Goal: Information Seeking & Learning: Learn about a topic

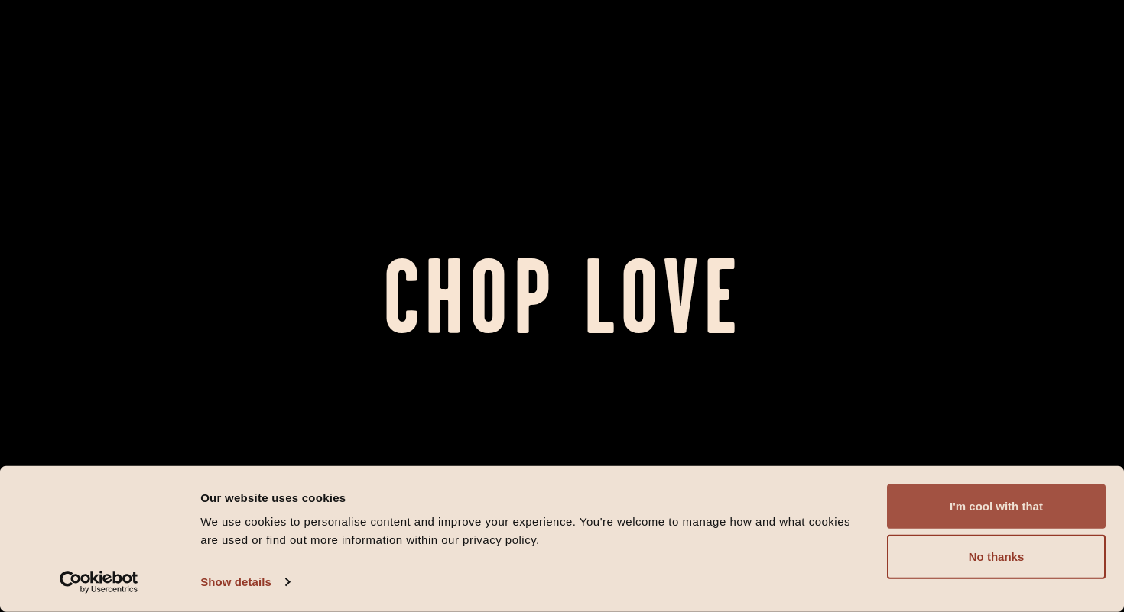
click at [1015, 519] on button "I'm cool with that" at bounding box center [996, 507] width 219 height 44
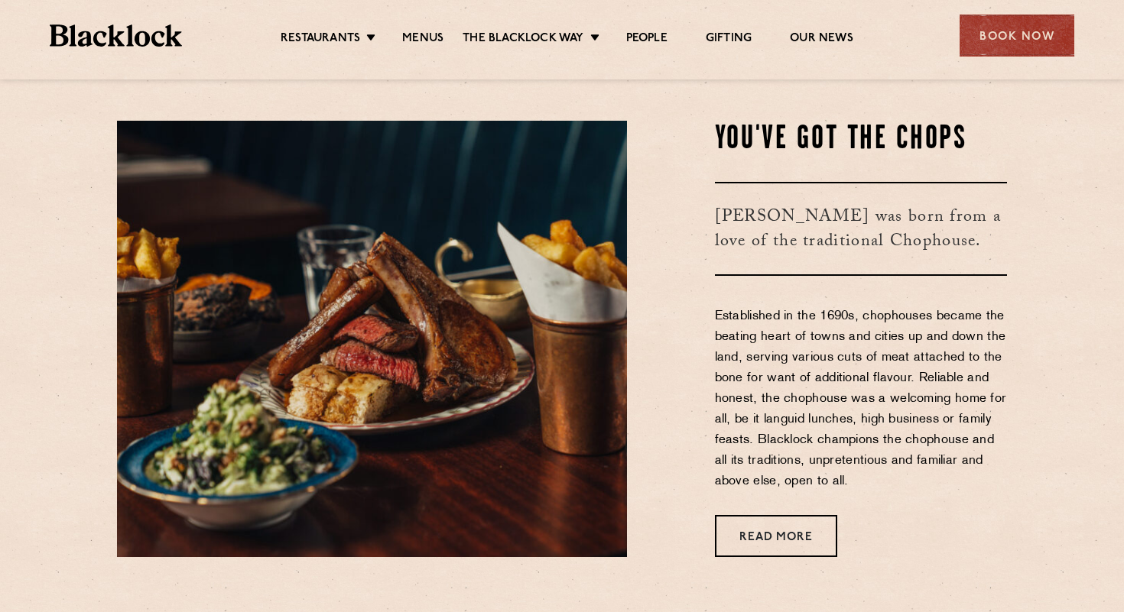
scroll to position [539, 0]
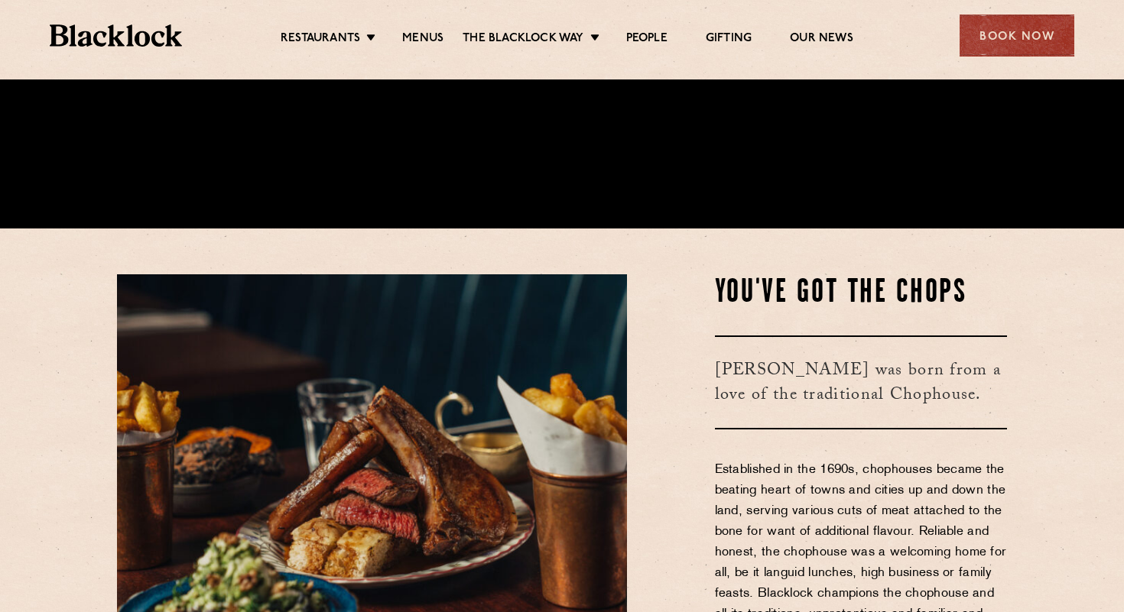
scroll to position [404, 0]
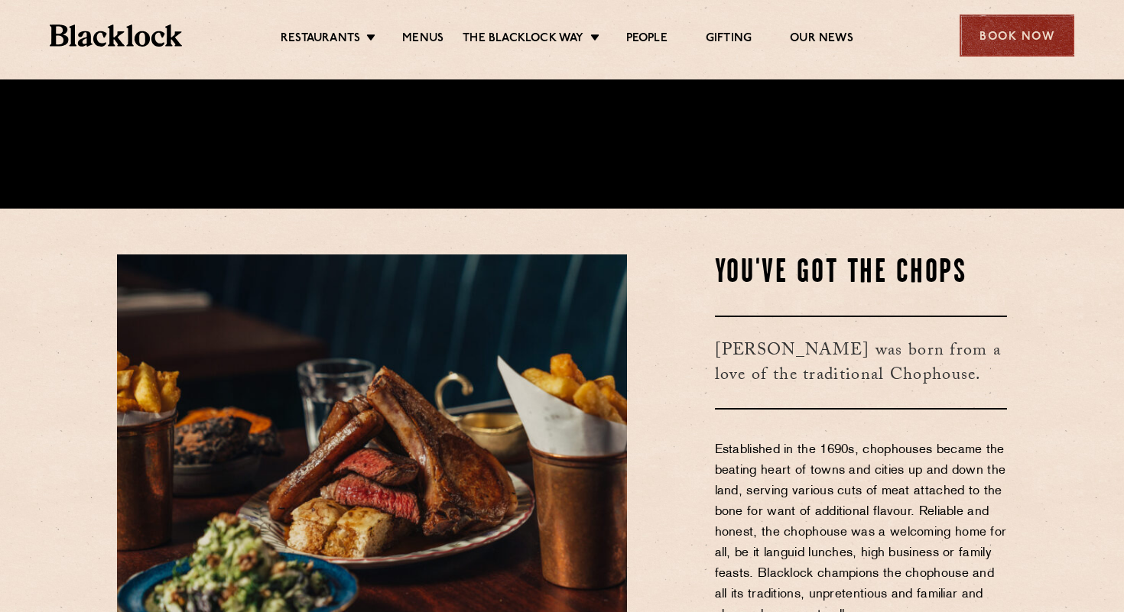
click at [1004, 49] on div "Book Now" at bounding box center [1017, 36] width 115 height 42
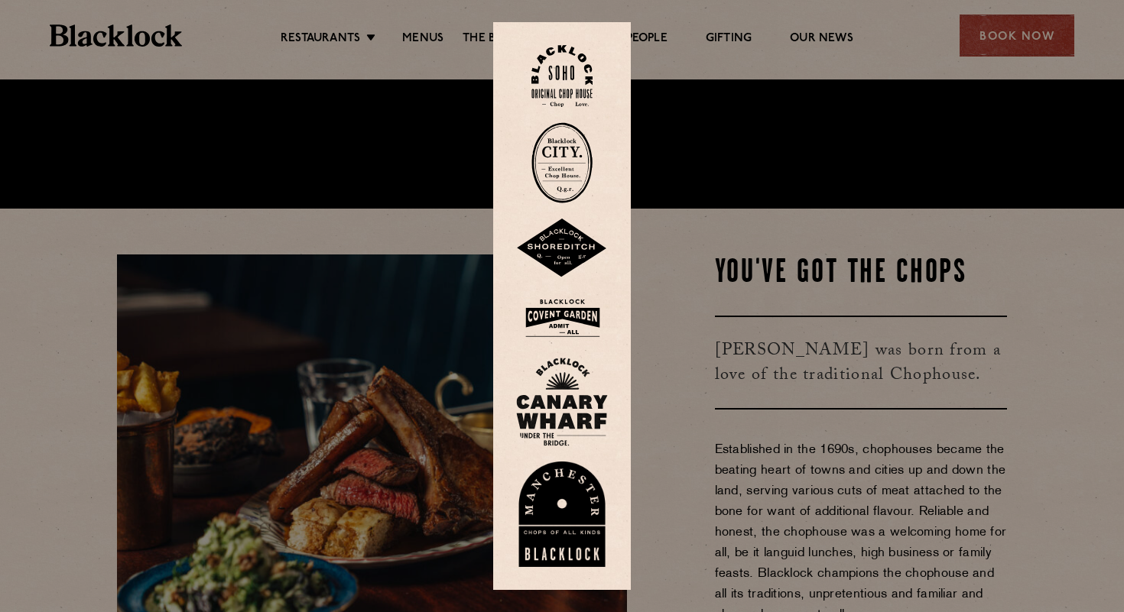
click at [568, 59] on img at bounding box center [561, 76] width 61 height 62
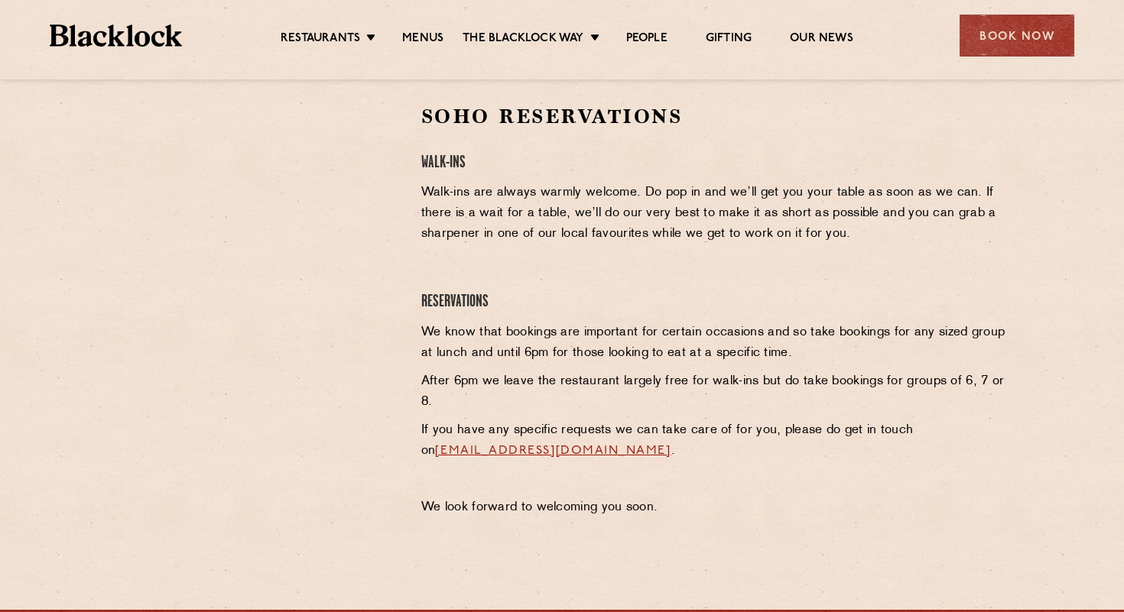
scroll to position [492, 0]
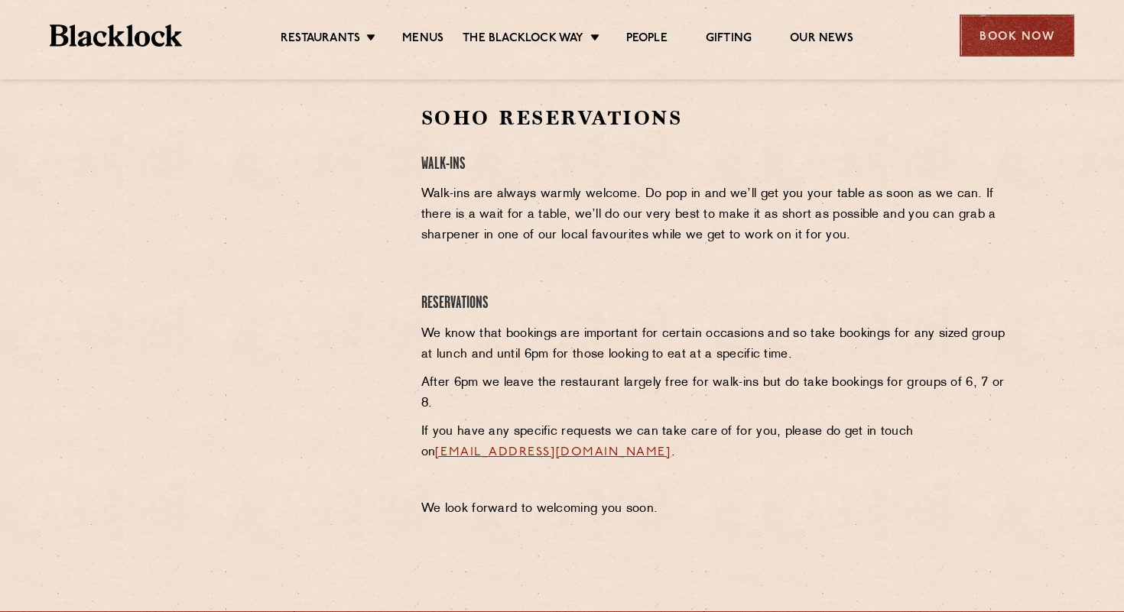
click at [1017, 31] on div "Book Now" at bounding box center [1017, 36] width 115 height 42
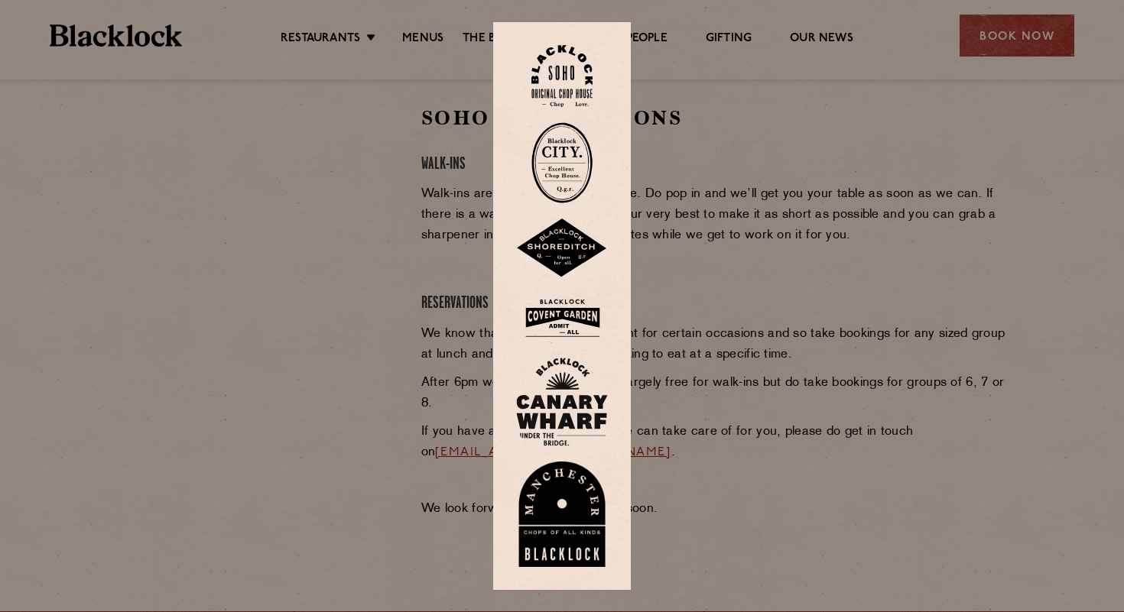
click at [568, 176] on img at bounding box center [561, 162] width 61 height 81
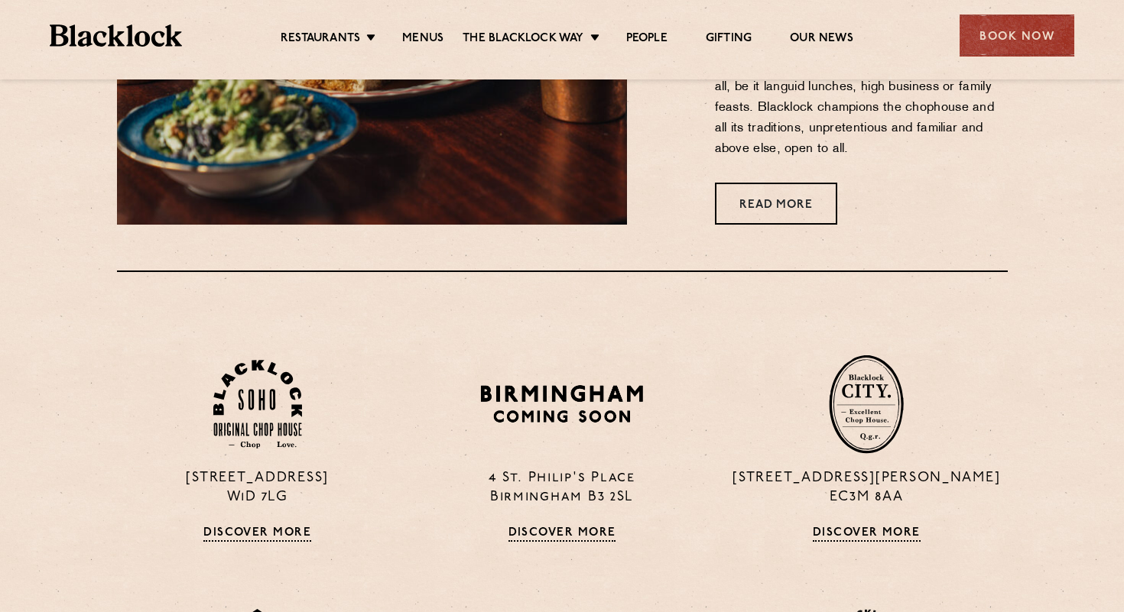
scroll to position [1054, 0]
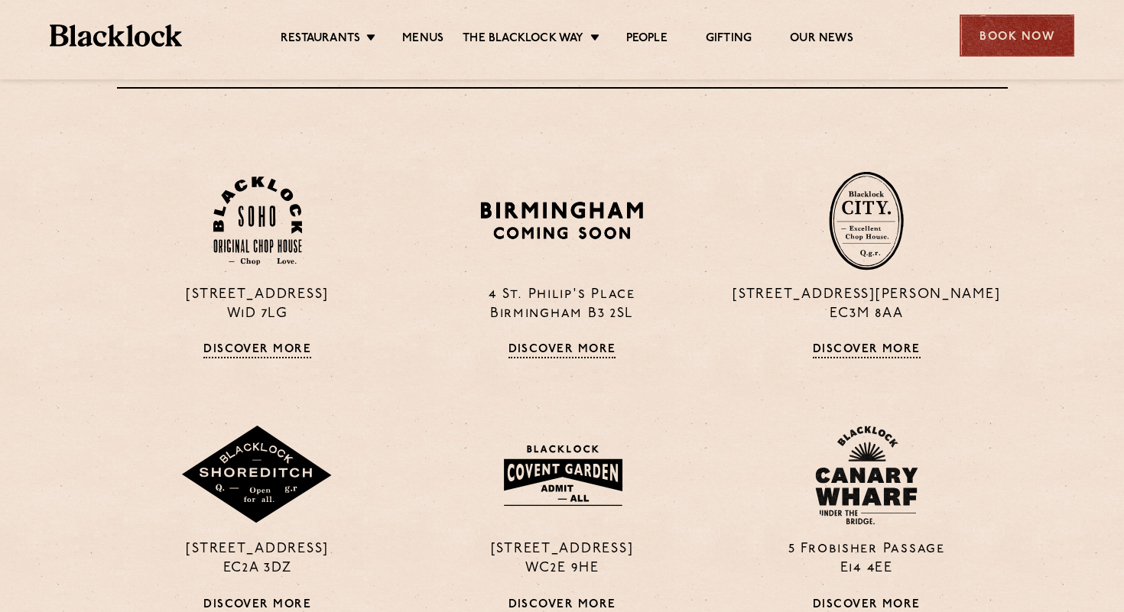
click at [973, 41] on div "Book Now" at bounding box center [1017, 36] width 115 height 42
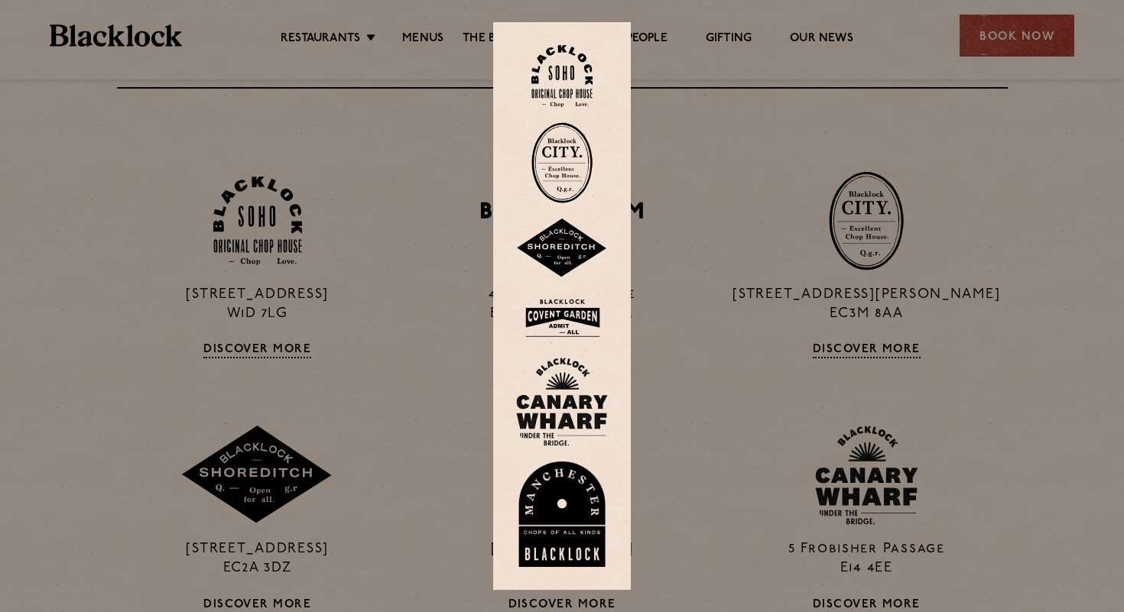
click at [554, 314] on img at bounding box center [562, 319] width 92 height 50
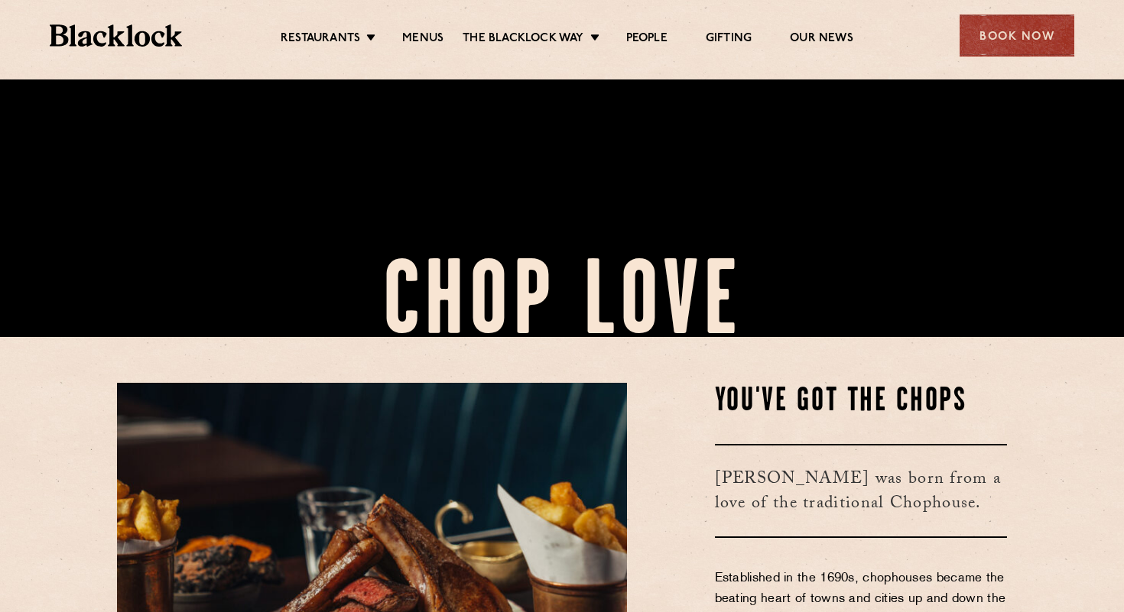
scroll to position [433, 0]
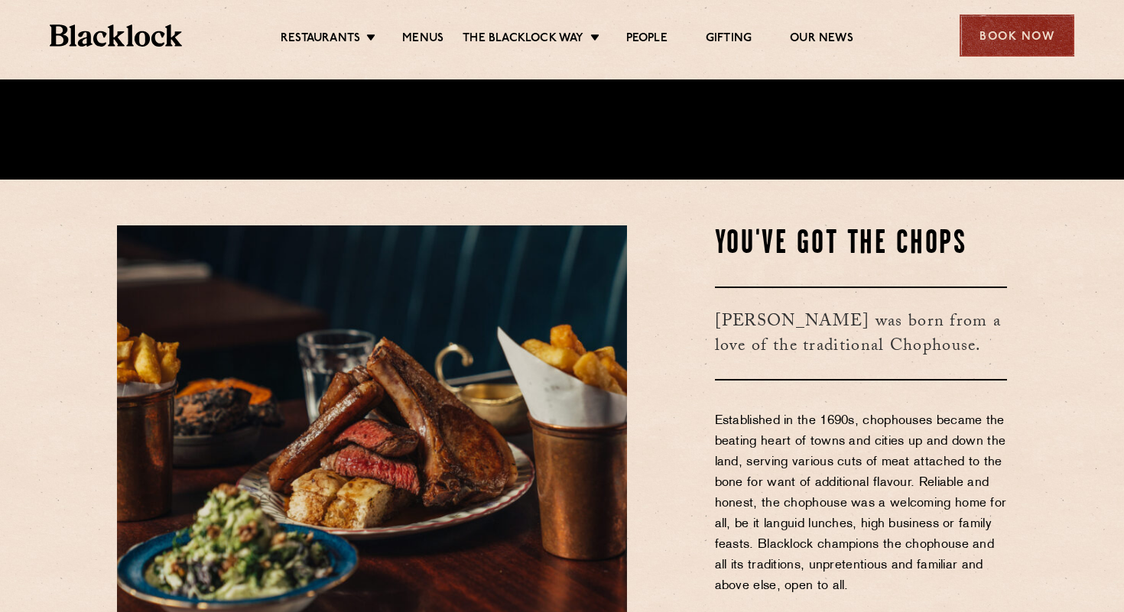
click at [1007, 42] on div "Book Now" at bounding box center [1017, 36] width 115 height 42
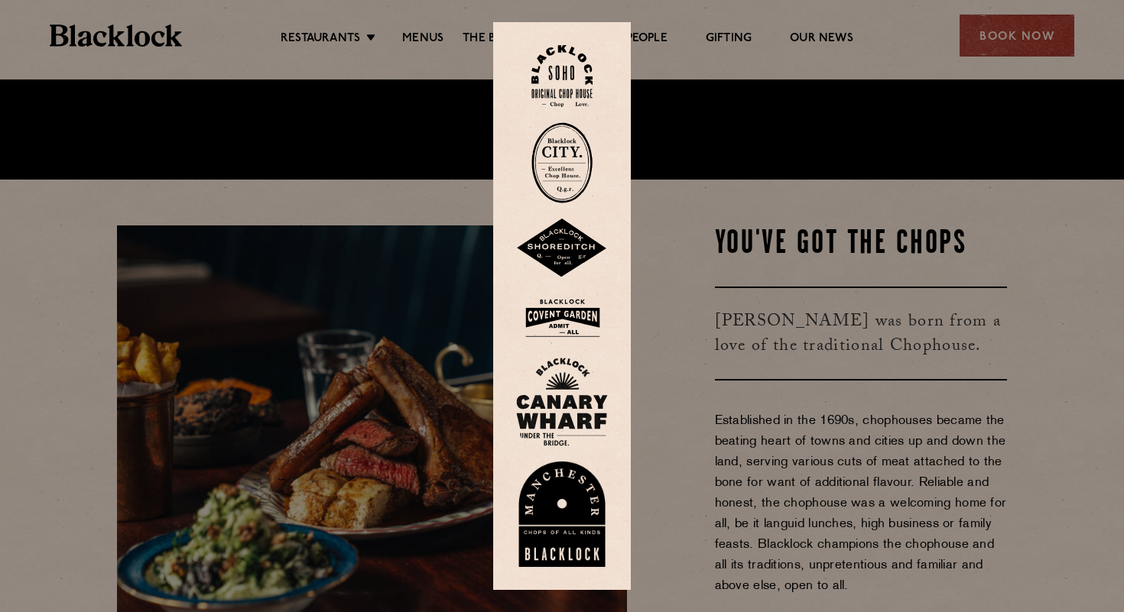
click at [560, 398] on img at bounding box center [562, 402] width 92 height 89
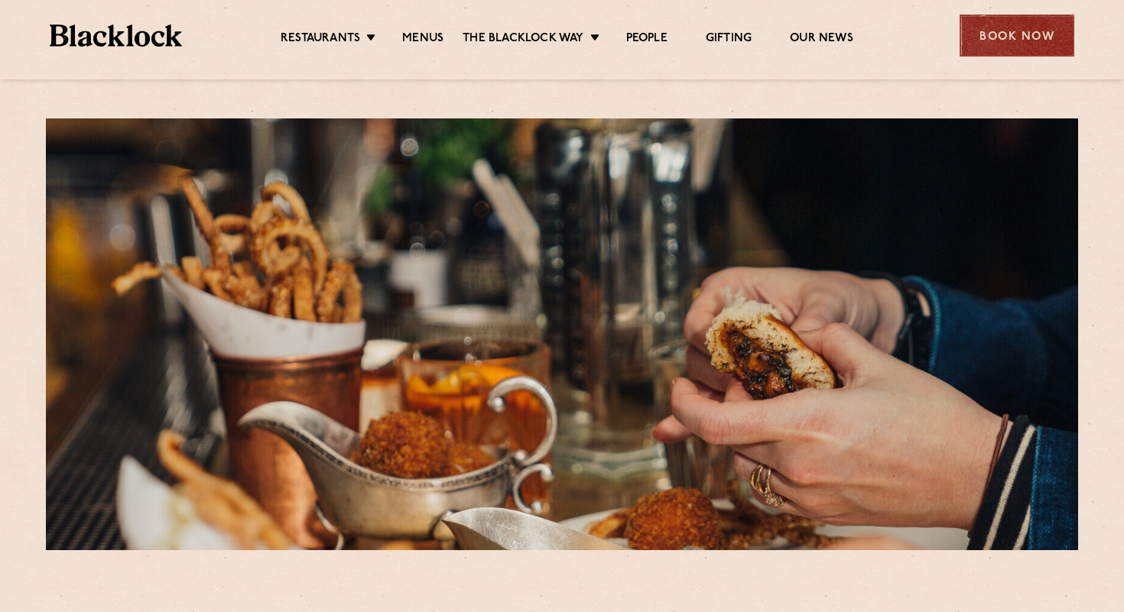
click at [1037, 34] on div "Book Now" at bounding box center [1017, 36] width 115 height 42
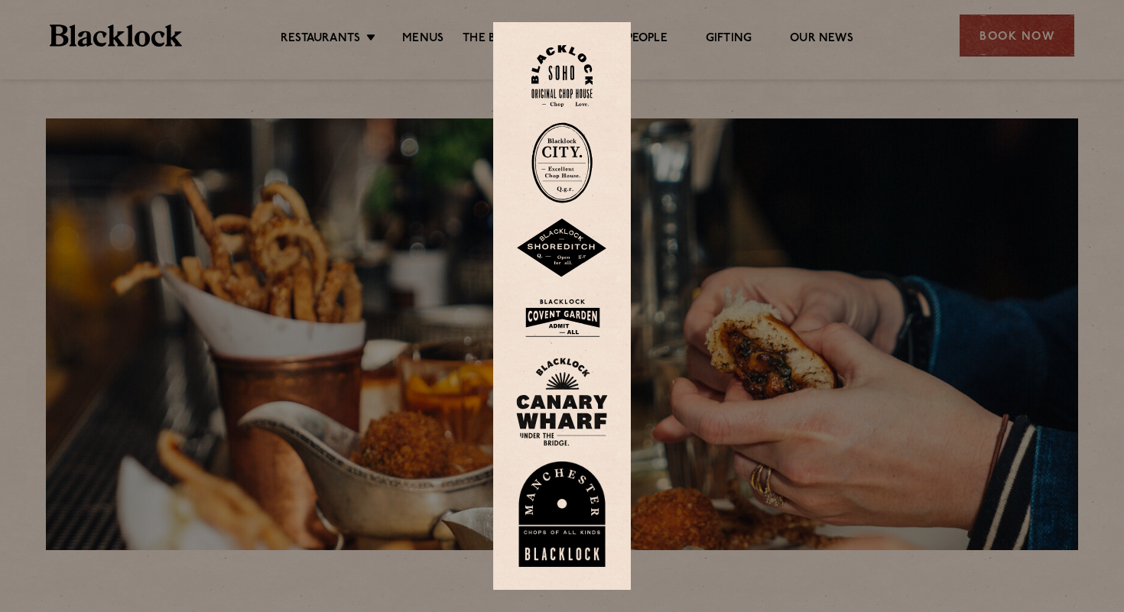
click at [553, 409] on img at bounding box center [562, 402] width 92 height 89
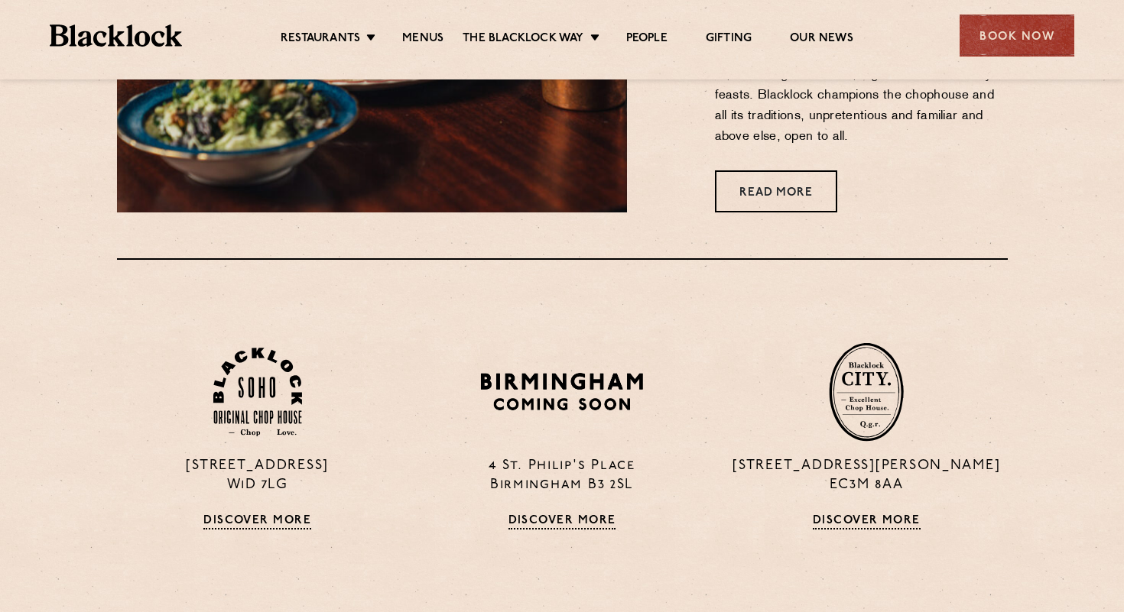
scroll to position [895, 0]
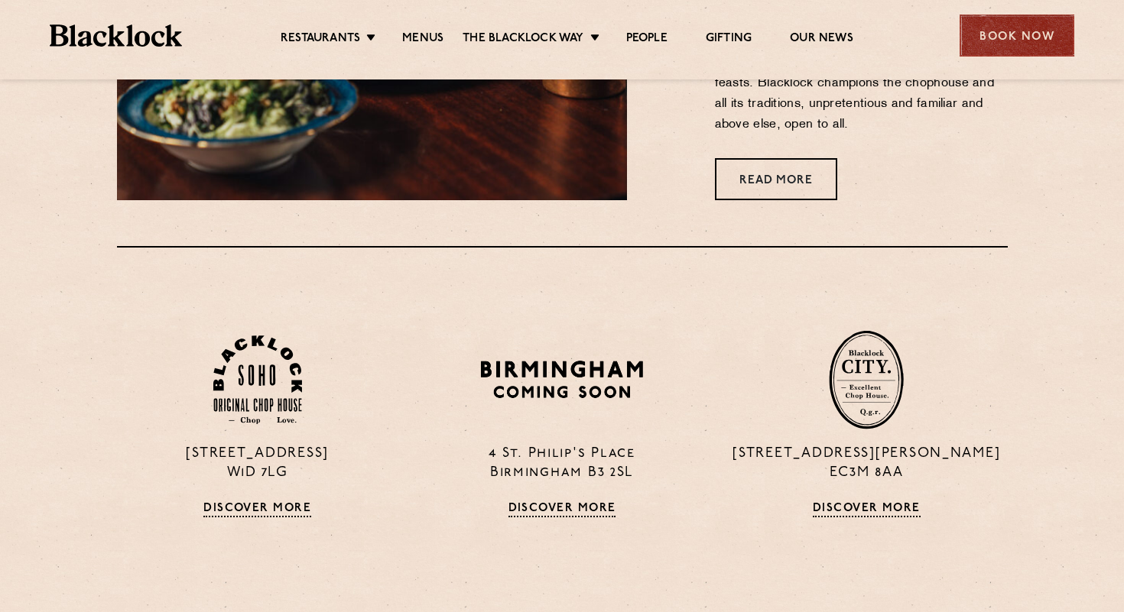
click at [1005, 44] on div "Book Now" at bounding box center [1017, 36] width 115 height 42
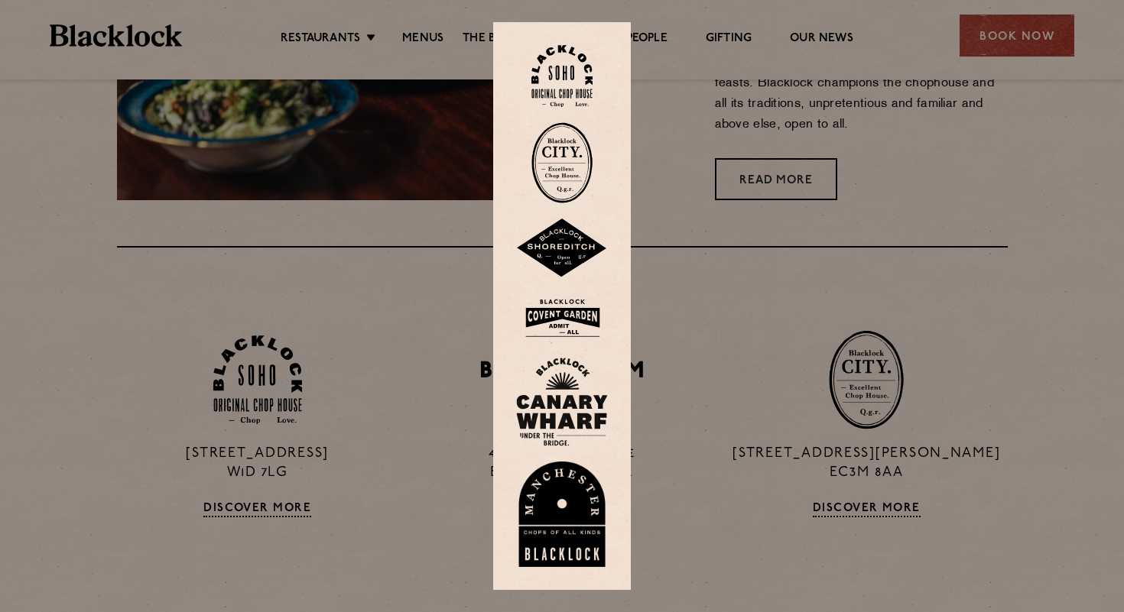
click at [80, 8] on div at bounding box center [562, 306] width 1124 height 612
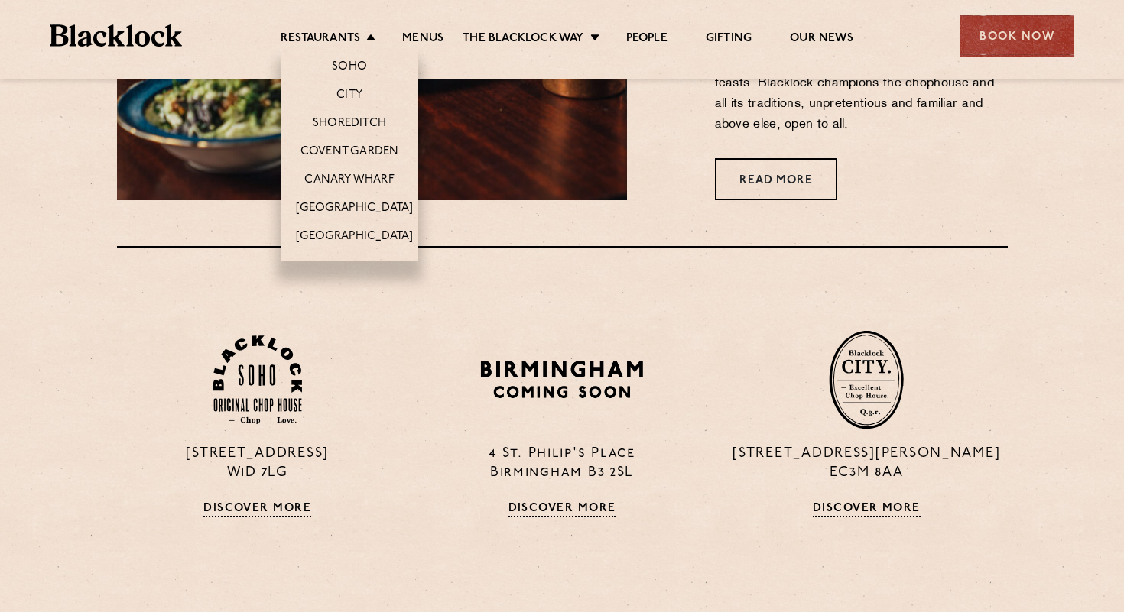
click at [341, 86] on li "City" at bounding box center [350, 94] width 138 height 28
click at [345, 100] on link "City" at bounding box center [349, 96] width 26 height 17
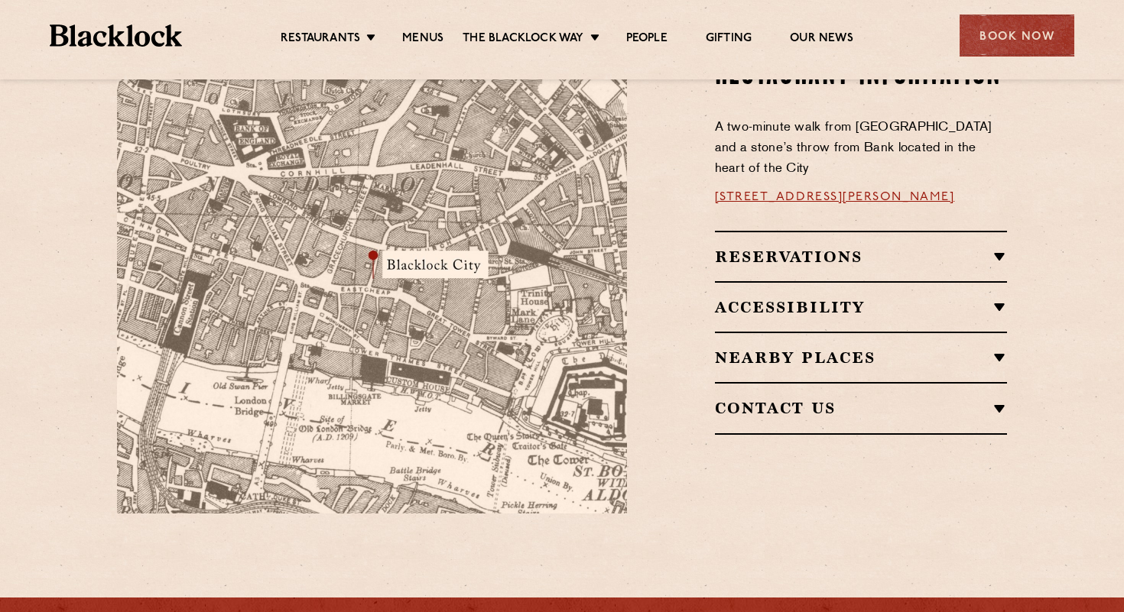
scroll to position [952, 0]
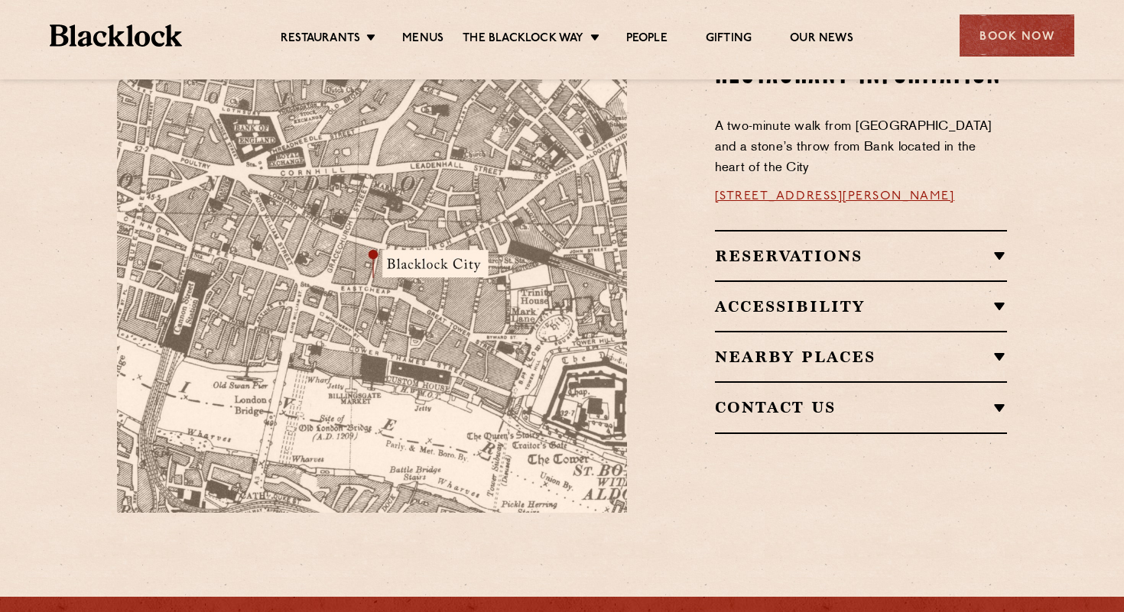
click at [996, 348] on h2 "Nearby Places" at bounding box center [861, 357] width 293 height 18
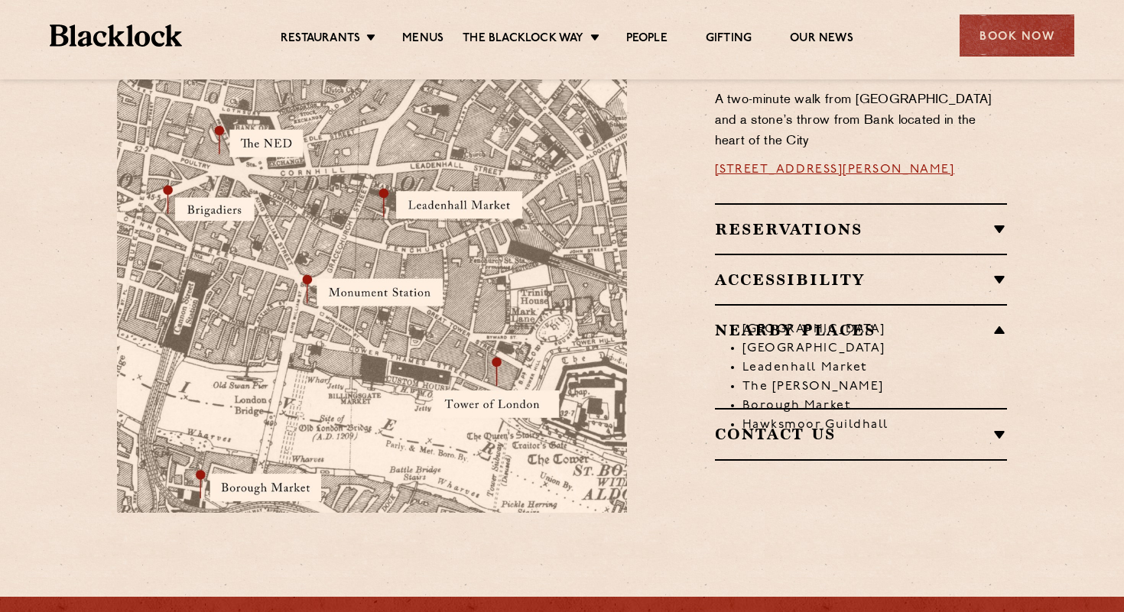
click at [1003, 271] on h2 "Accessibility" at bounding box center [861, 280] width 293 height 18
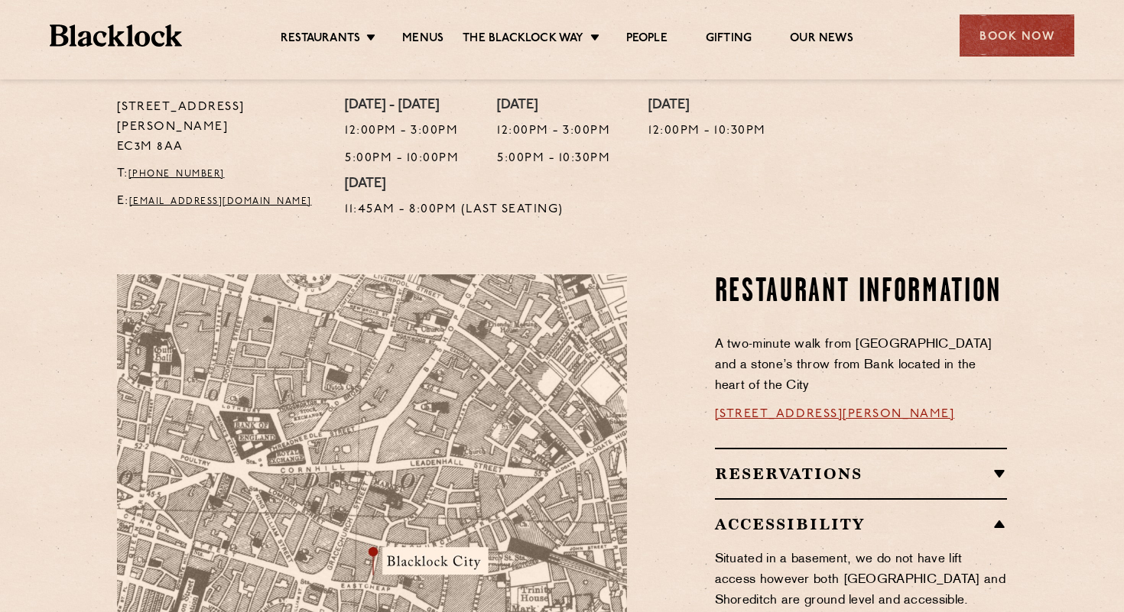
scroll to position [719, 0]
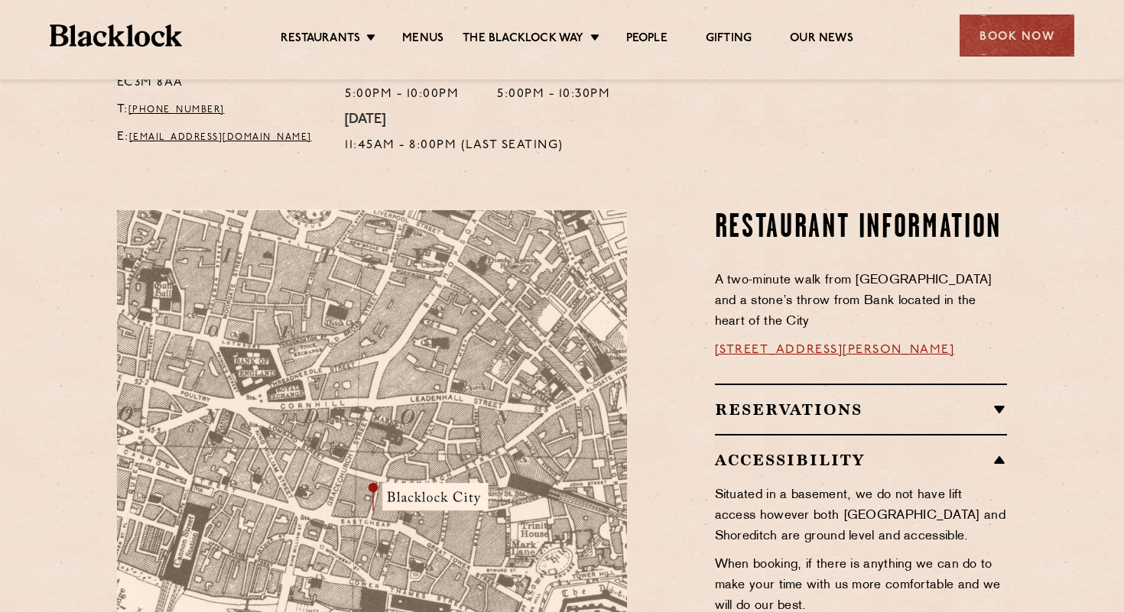
click at [404, 479] on img at bounding box center [372, 477] width 510 height 537
click at [378, 475] on img at bounding box center [372, 477] width 510 height 537
click at [426, 37] on link "Menus" at bounding box center [422, 39] width 41 height 17
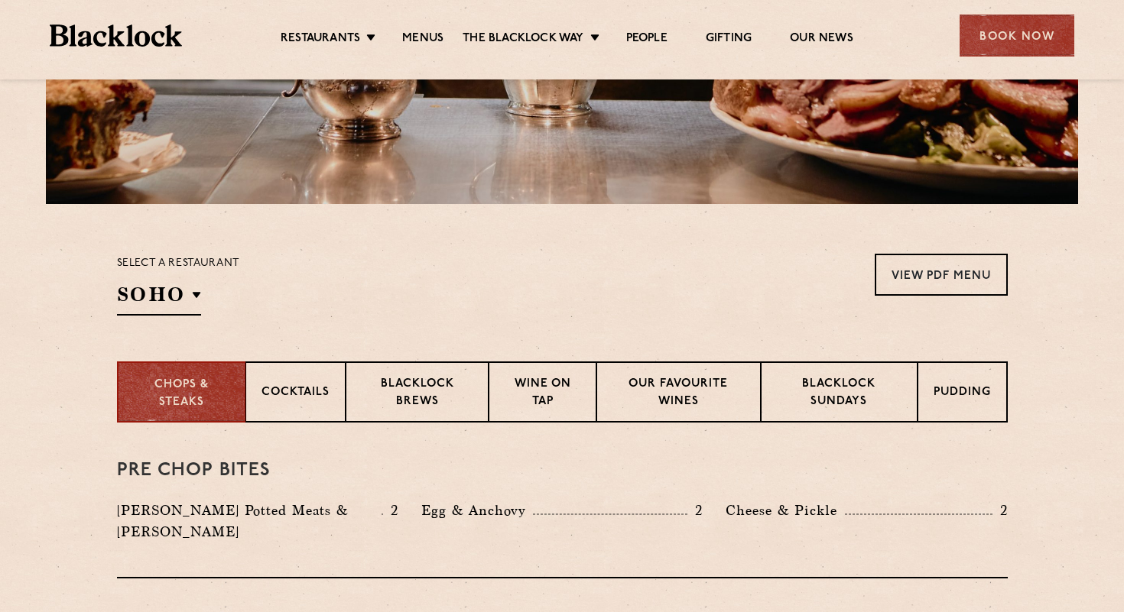
scroll to position [348, 0]
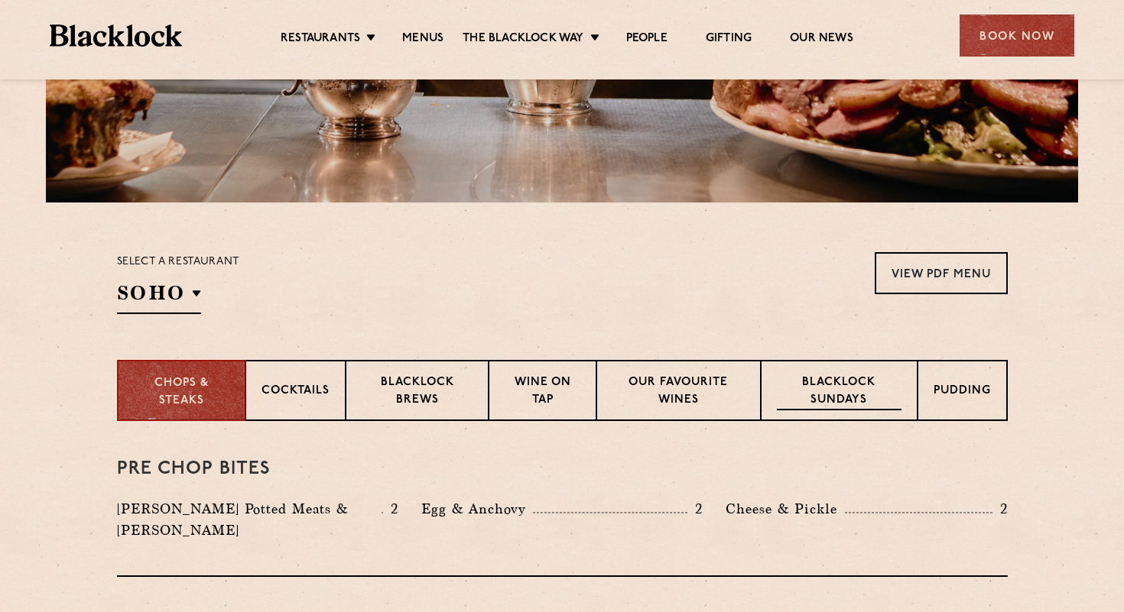
click at [828, 378] on p "Blacklock Sundays" at bounding box center [839, 393] width 124 height 36
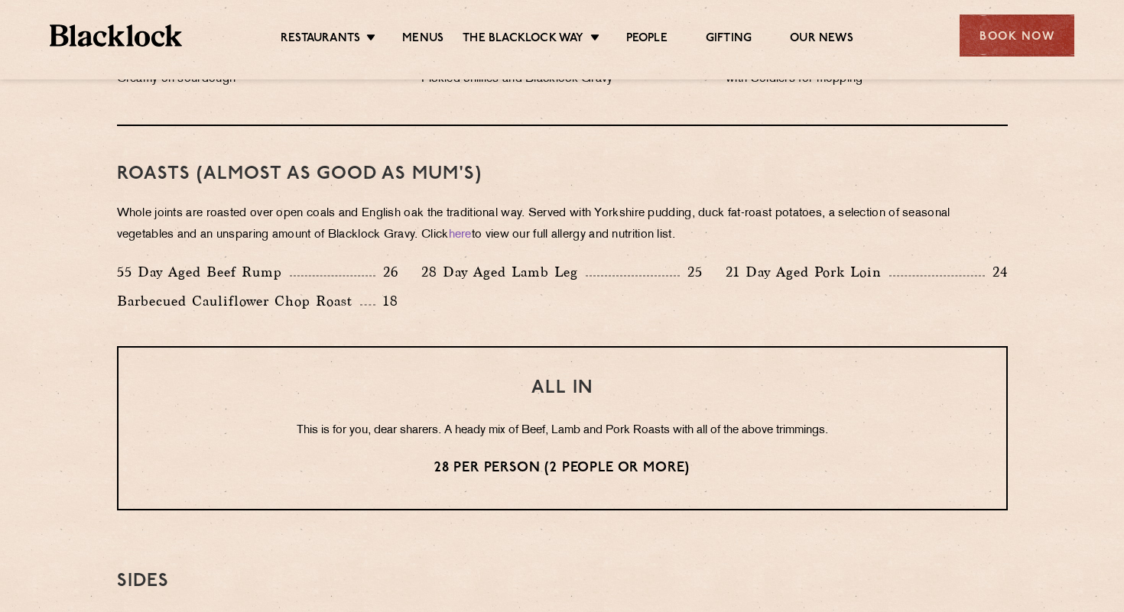
scroll to position [1051, 0]
